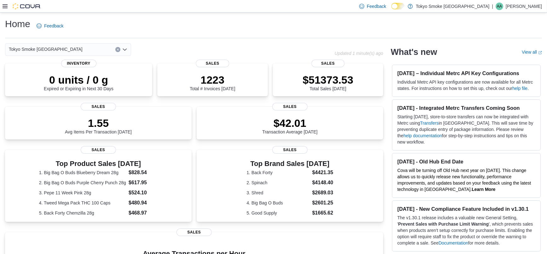
click at [7, 7] on icon at bounding box center [5, 6] width 5 height 5
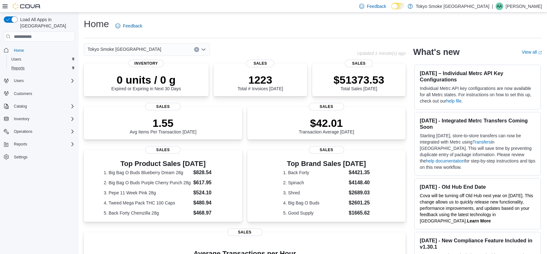
click at [41, 64] on div "Reports" at bounding box center [42, 68] width 66 height 8
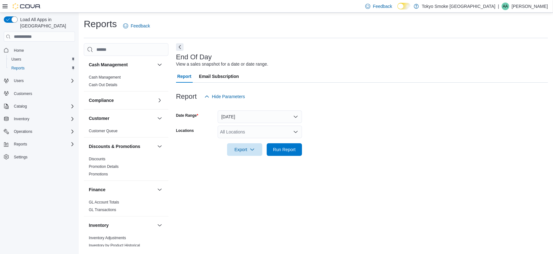
click at [260, 131] on div "All Locations" at bounding box center [260, 131] width 84 height 13
type input "****"
click at [266, 141] on div "Regina Quance" at bounding box center [259, 142] width 77 height 6
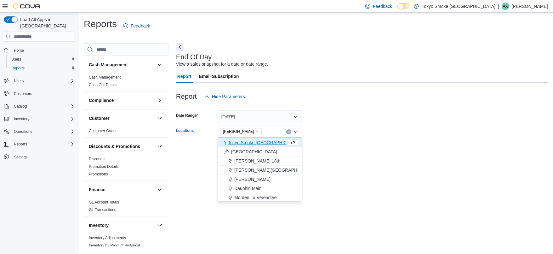
click at [339, 170] on div "End Of Day View a sales snapshot for a date or date range. Report Email Subscri…" at bounding box center [362, 144] width 372 height 203
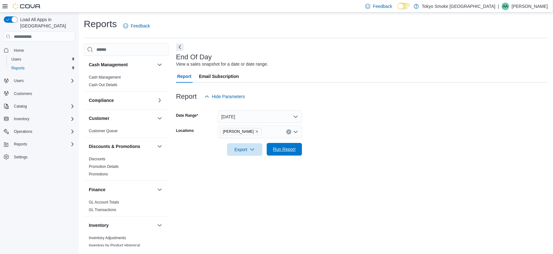
click at [274, 152] on span "Run Report" at bounding box center [285, 149] width 28 height 13
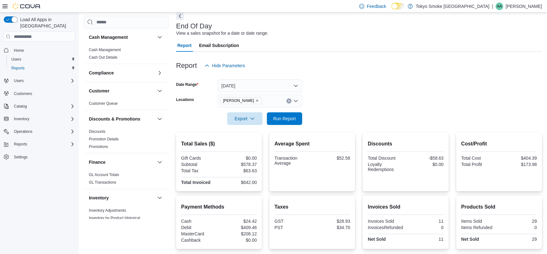
scroll to position [78, 0]
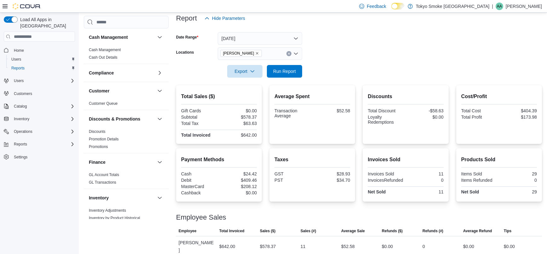
click at [523, 4] on p "Asia Allen" at bounding box center [524, 7] width 36 height 8
click at [512, 59] on button "Sign Out" at bounding box center [510, 61] width 58 height 10
